Goal: Transaction & Acquisition: Purchase product/service

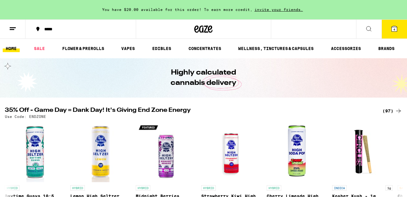
drag, startPoint x: 0, startPoint y: 0, endPoint x: 399, endPoint y: 28, distance: 399.9
click at [399, 28] on button "4" at bounding box center [393, 29] width 25 height 19
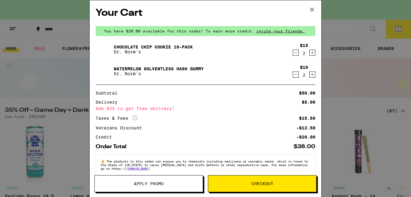
click at [293, 52] on icon "Decrement" at bounding box center [295, 52] width 5 height 7
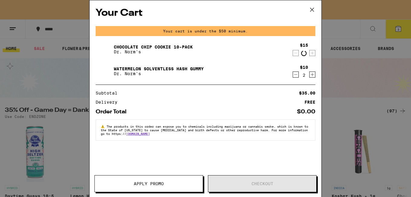
click at [289, 52] on div "Chocolate Chip Cookie 10-Pack Dr. Norm's" at bounding box center [194, 49] width 197 height 17
drag, startPoint x: 289, startPoint y: 52, endPoint x: 297, endPoint y: 51, distance: 7.9
click at [297, 51] on icon "Decrement" at bounding box center [295, 52] width 5 height 7
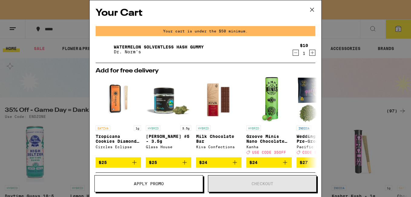
click at [293, 56] on icon "Decrement" at bounding box center [295, 52] width 5 height 7
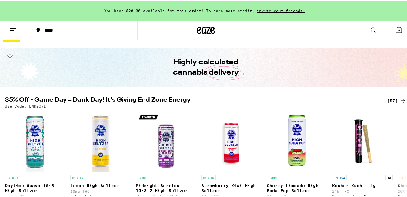
scroll to position [30, 0]
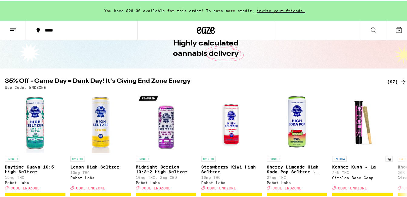
click at [387, 80] on div "(97)" at bounding box center [397, 80] width 20 height 7
